Goal: Check status

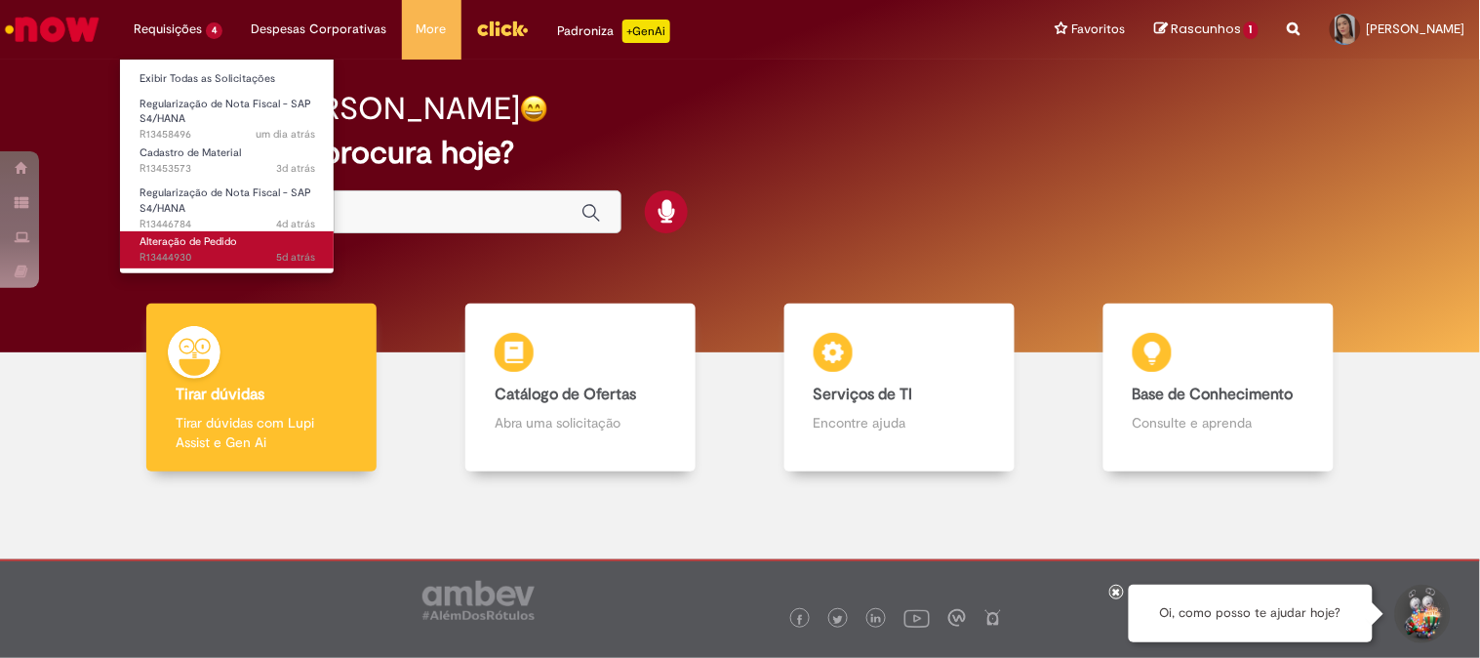
click at [157, 245] on span "Alteração de Pedido" at bounding box center [189, 241] width 98 height 15
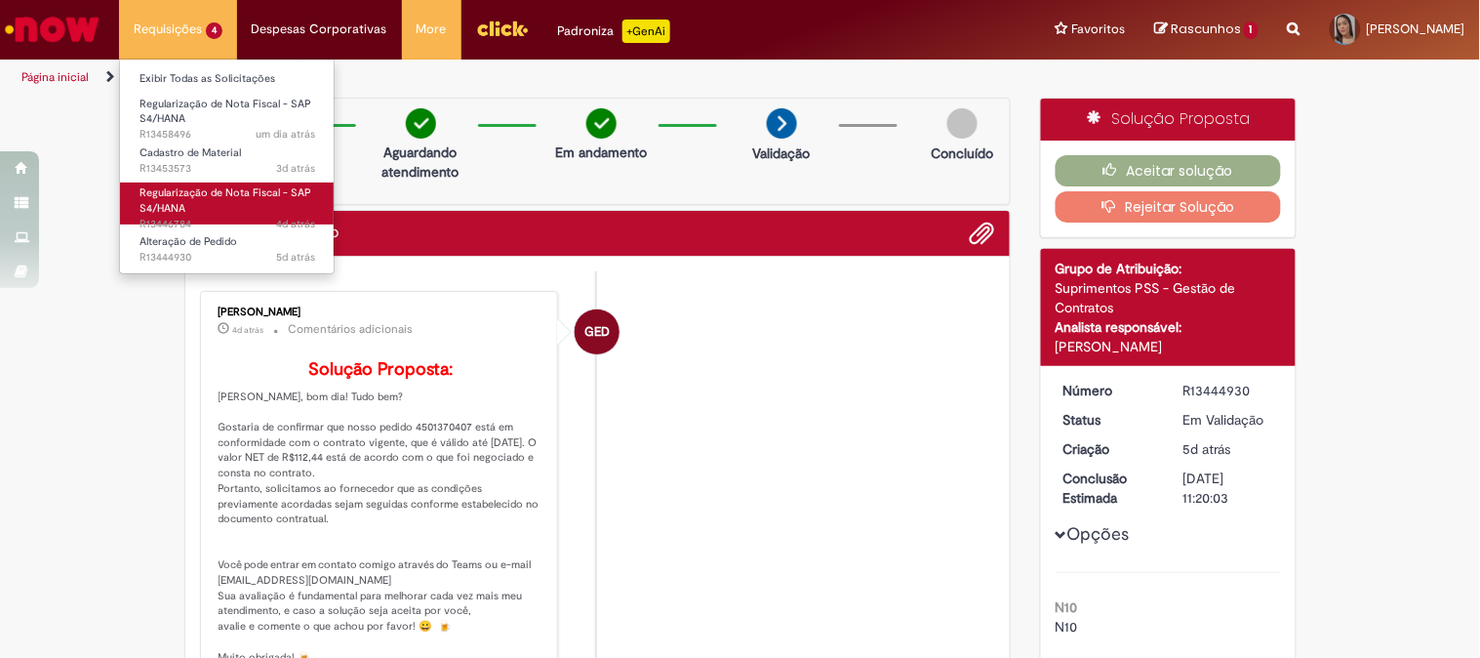
click at [177, 218] on span "4d atrás 4 dias atrás R13446784" at bounding box center [228, 225] width 176 height 16
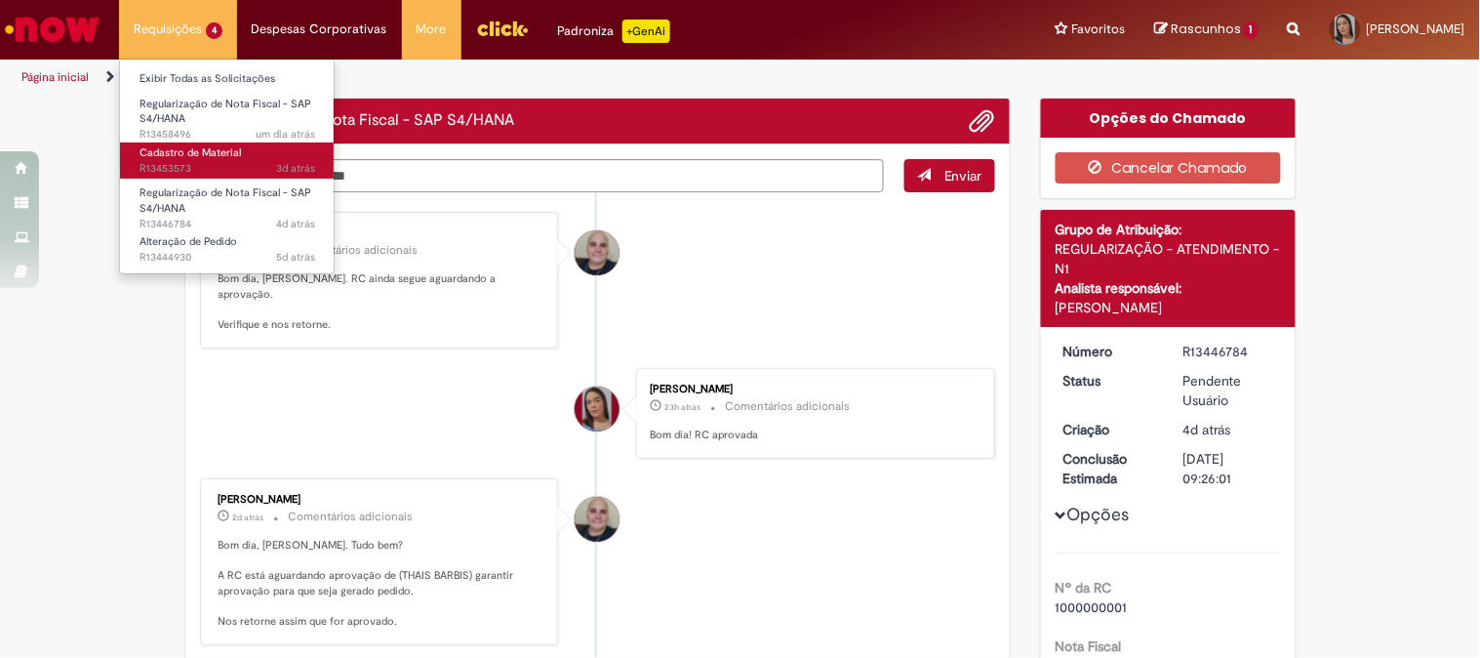
click at [206, 161] on span "3d atrás 3 dias atrás R13453573" at bounding box center [228, 169] width 176 height 16
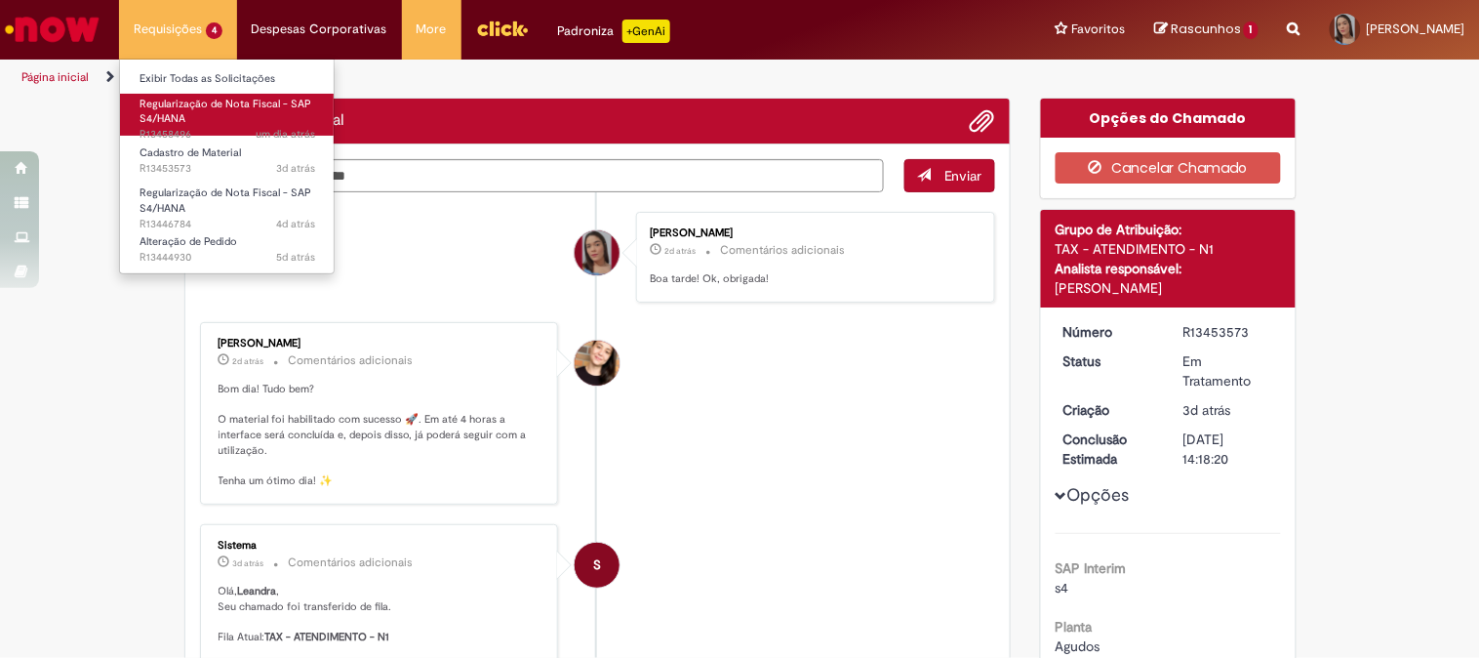
click at [198, 120] on link "Regularização de Nota Fiscal - SAP S4/HANA um dia atrás um dia atrás R13458496" at bounding box center [227, 115] width 215 height 42
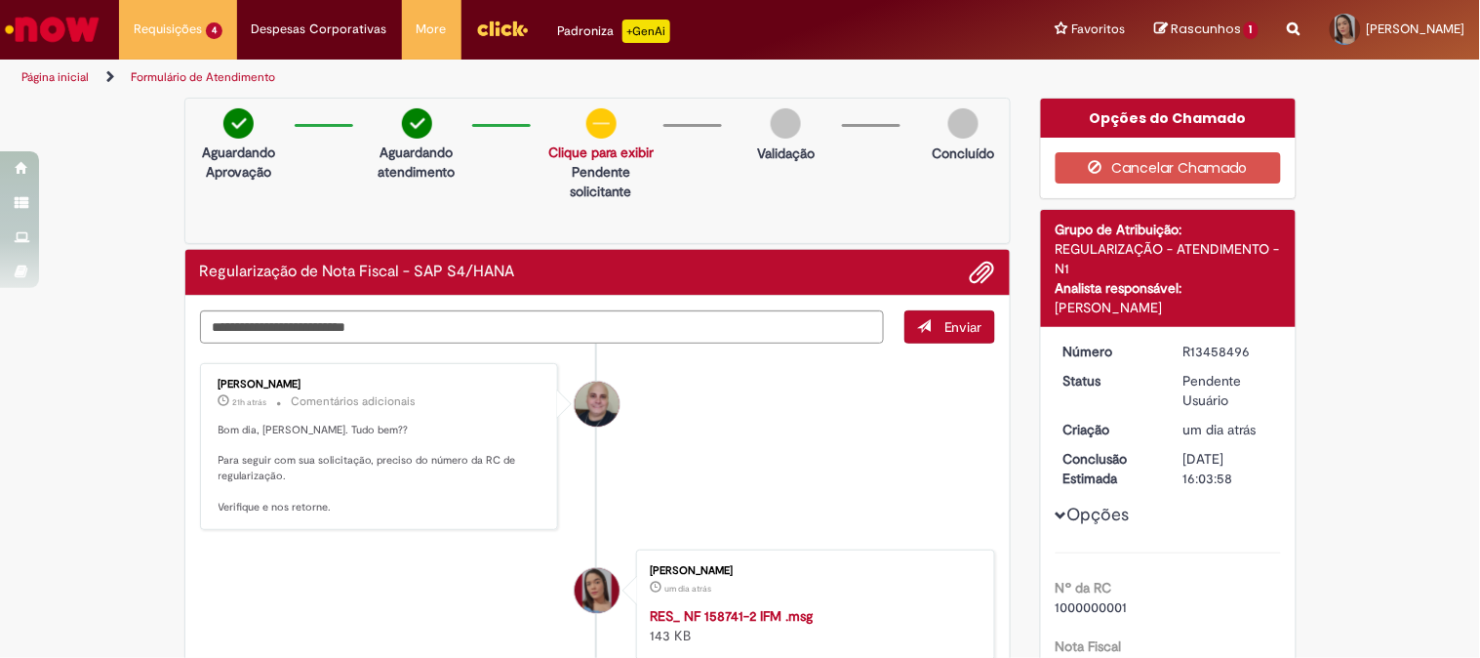
click at [53, 42] on img "Ir para a Homepage" at bounding box center [52, 29] width 100 height 39
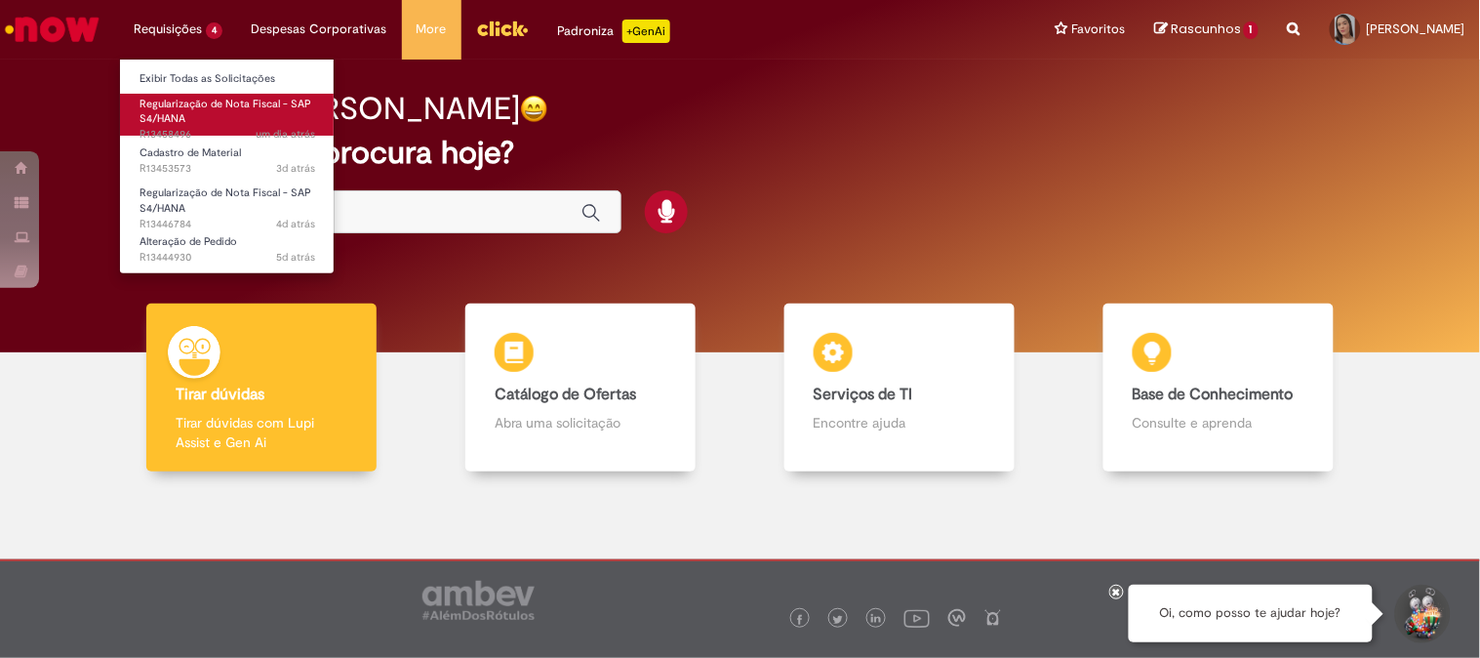
click at [164, 94] on link "Regularização de Nota Fiscal - SAP S4/HANA um dia atrás um dia atrás R13458496" at bounding box center [227, 115] width 215 height 42
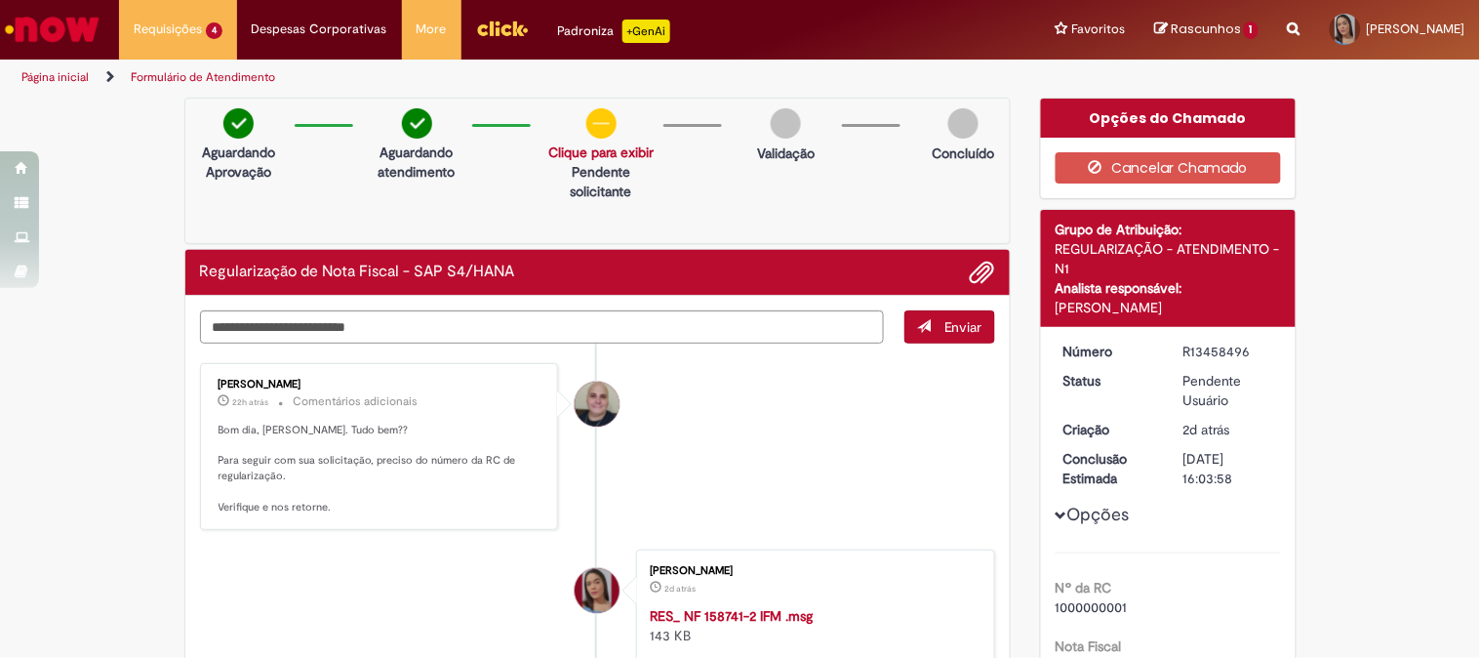
click at [68, 29] on img "Ir para a Homepage" at bounding box center [52, 29] width 100 height 39
